Goal: Task Accomplishment & Management: Manage account settings

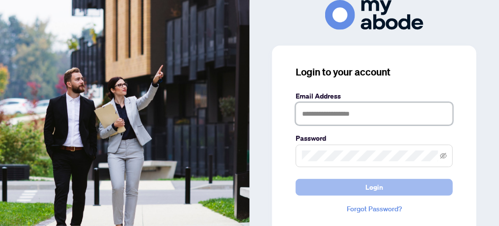
type input "**********"
click at [368, 179] on span "Login" at bounding box center [375, 188] width 18 height 16
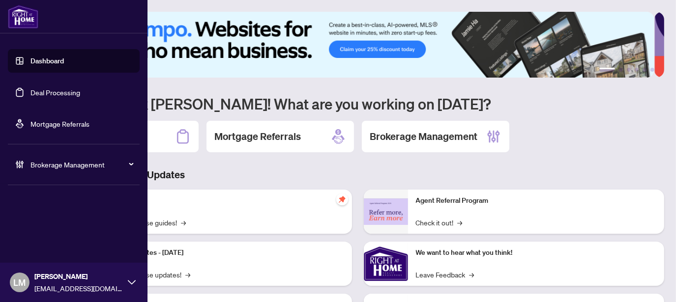
click at [55, 168] on span "Brokerage Management" at bounding box center [81, 164] width 102 height 11
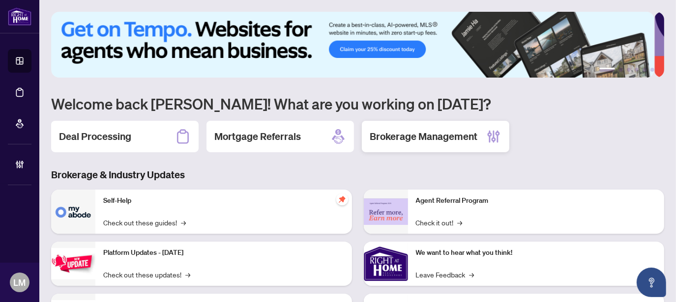
click at [392, 130] on h2 "Brokerage Management" at bounding box center [423, 137] width 108 height 14
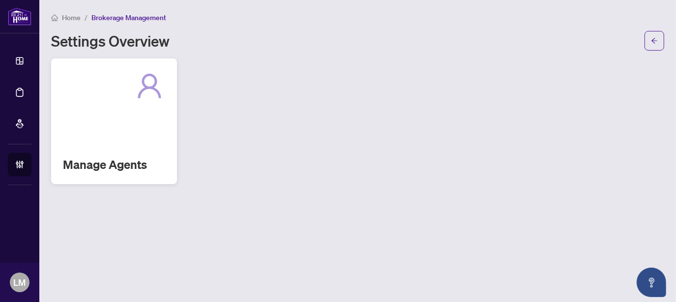
click at [100, 136] on div "Manage Agents" at bounding box center [114, 121] width 126 height 126
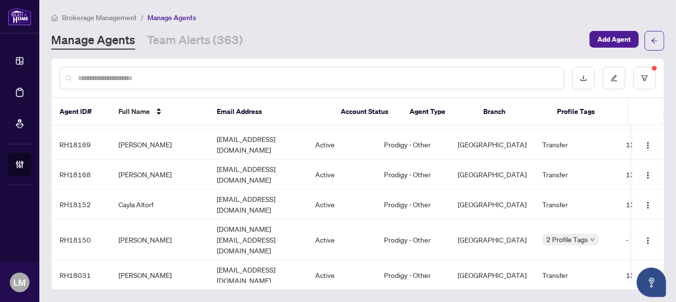
scroll to position [262, 0]
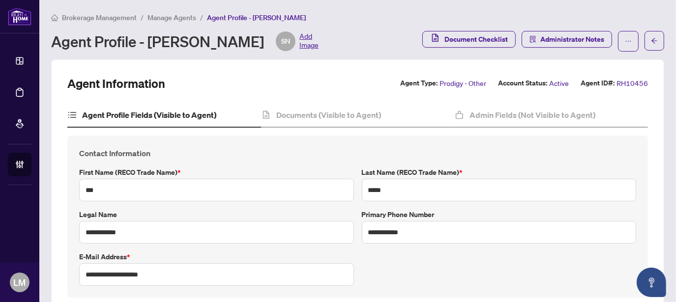
click at [299, 41] on span "Add Image" at bounding box center [308, 41] width 19 height 20
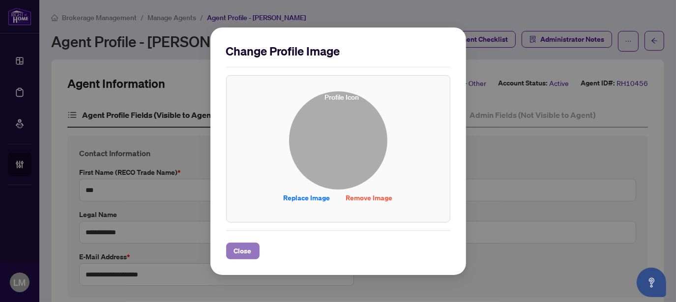
click at [239, 253] on span "Close" at bounding box center [243, 251] width 18 height 16
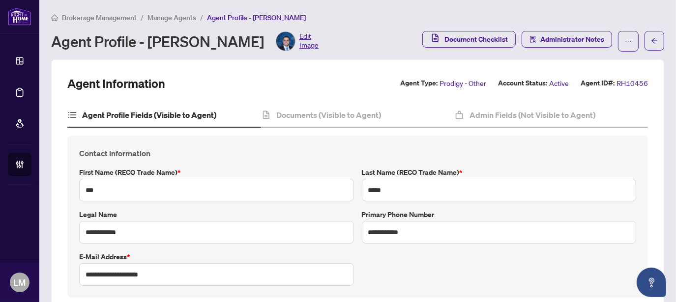
click at [160, 20] on span "Manage Agents" at bounding box center [171, 17] width 49 height 9
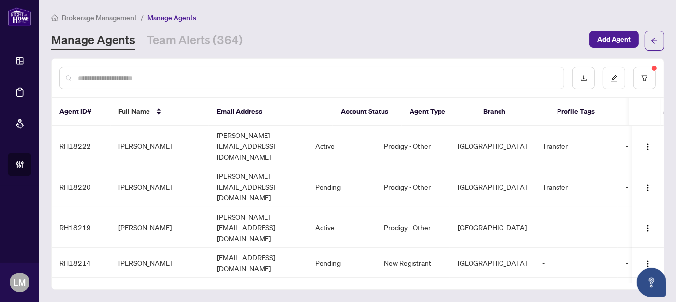
click at [120, 84] on div at bounding box center [311, 78] width 505 height 23
click at [119, 76] on input "text" at bounding box center [317, 78] width 478 height 11
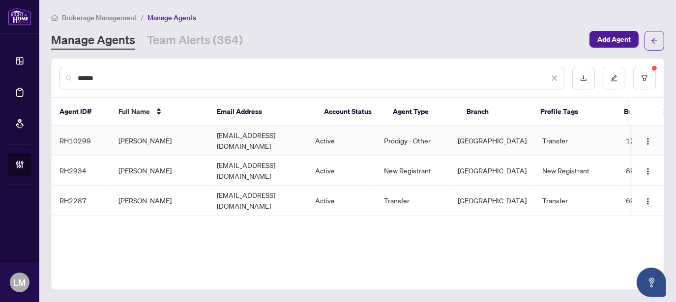
type input "*****"
click at [142, 142] on td "[PERSON_NAME]" at bounding box center [160, 141] width 98 height 30
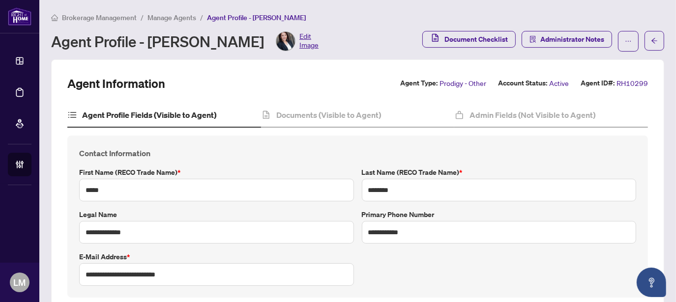
click at [179, 17] on span "Manage Agents" at bounding box center [171, 17] width 49 height 9
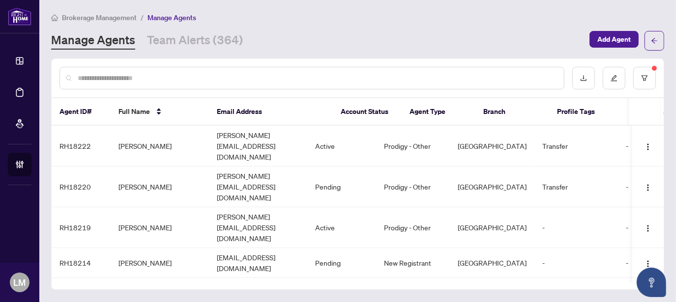
click at [113, 74] on input "text" at bounding box center [317, 78] width 478 height 11
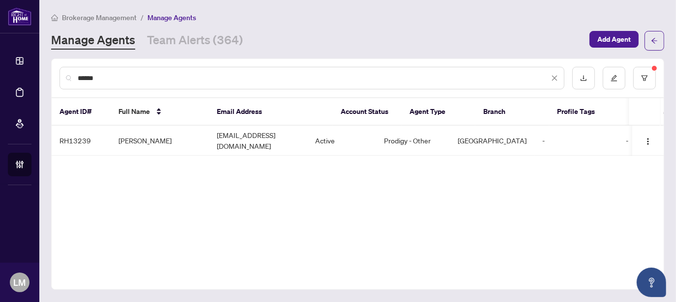
type input "******"
click at [173, 132] on td "[PERSON_NAME]" at bounding box center [160, 141] width 98 height 30
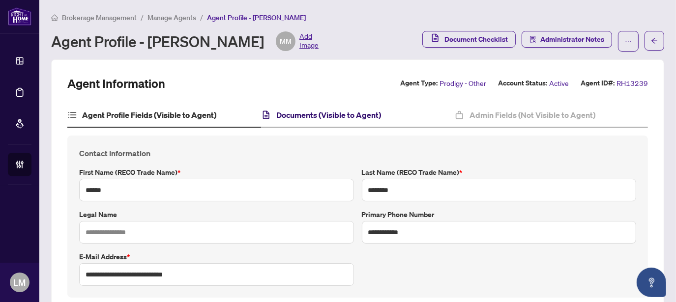
click at [322, 116] on h4 "Documents (Visible to Agent)" at bounding box center [328, 115] width 105 height 12
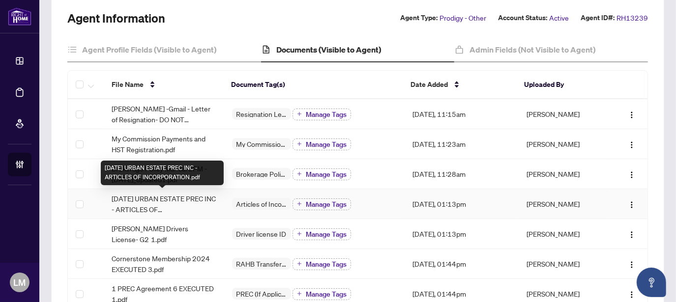
scroll to position [131, 0]
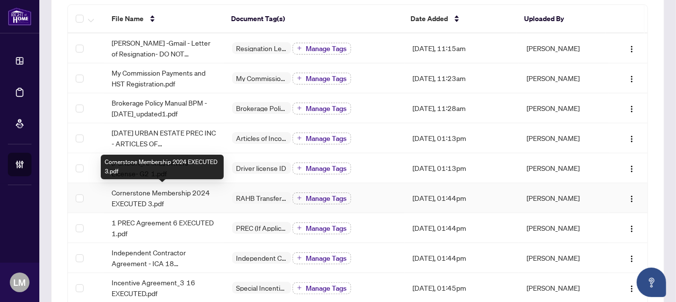
click at [197, 189] on span "Cornerstone Membership 2024 EXECUTED 3.pdf" at bounding box center [164, 198] width 105 height 22
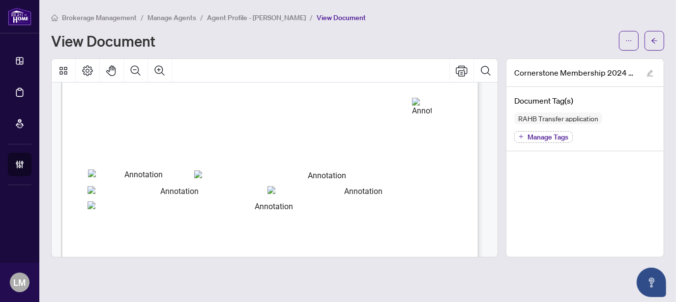
scroll to position [786, 0]
